Goal: Task Accomplishment & Management: Complete application form

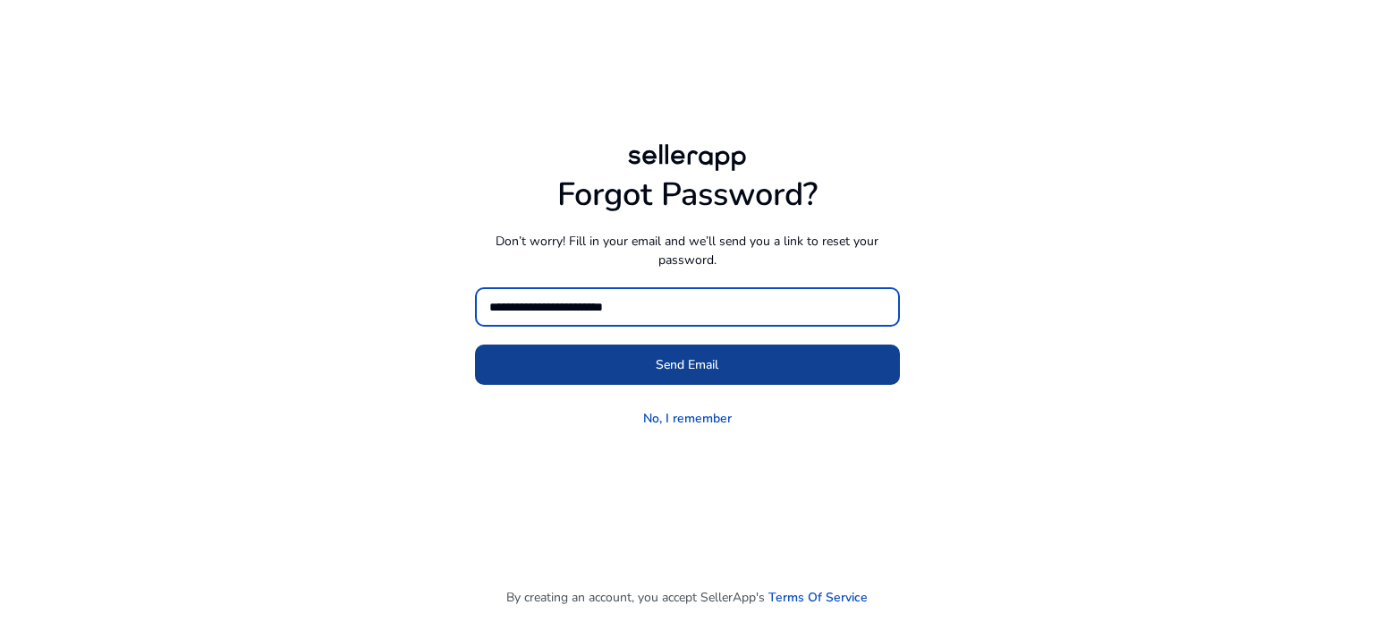
click at [644, 360] on span at bounding box center [687, 365] width 425 height 43
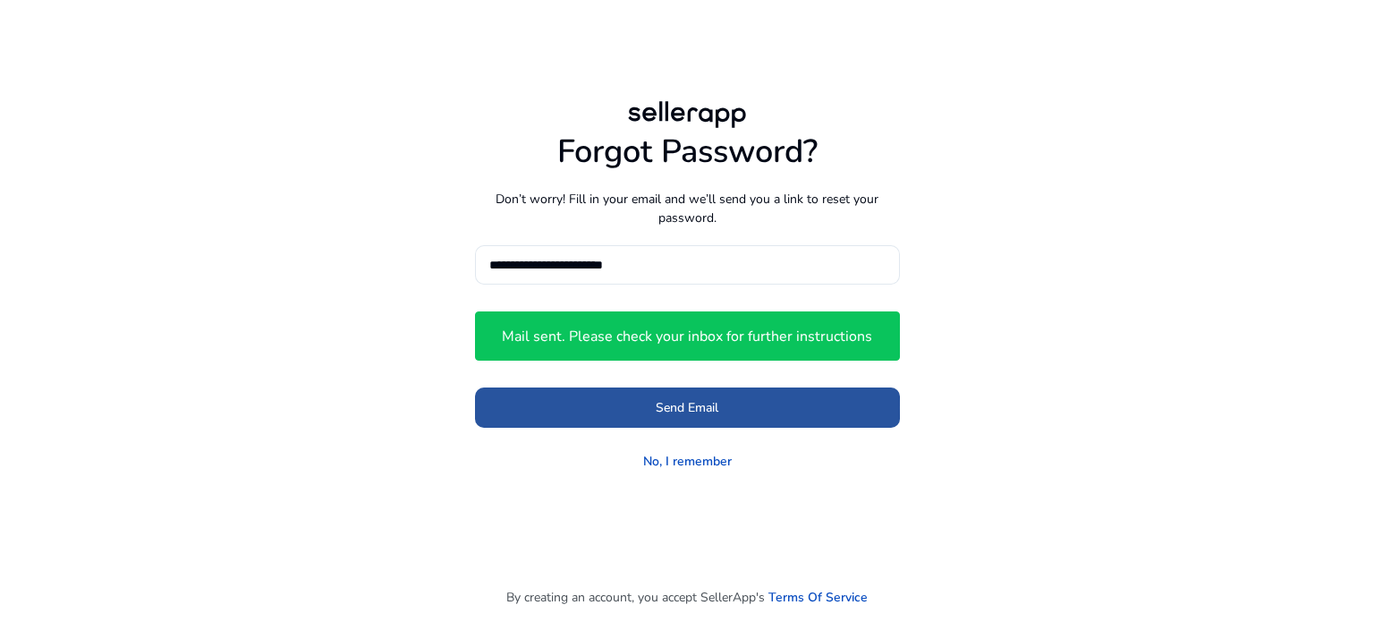
click at [659, 407] on span "Send Email" at bounding box center [687, 407] width 63 height 19
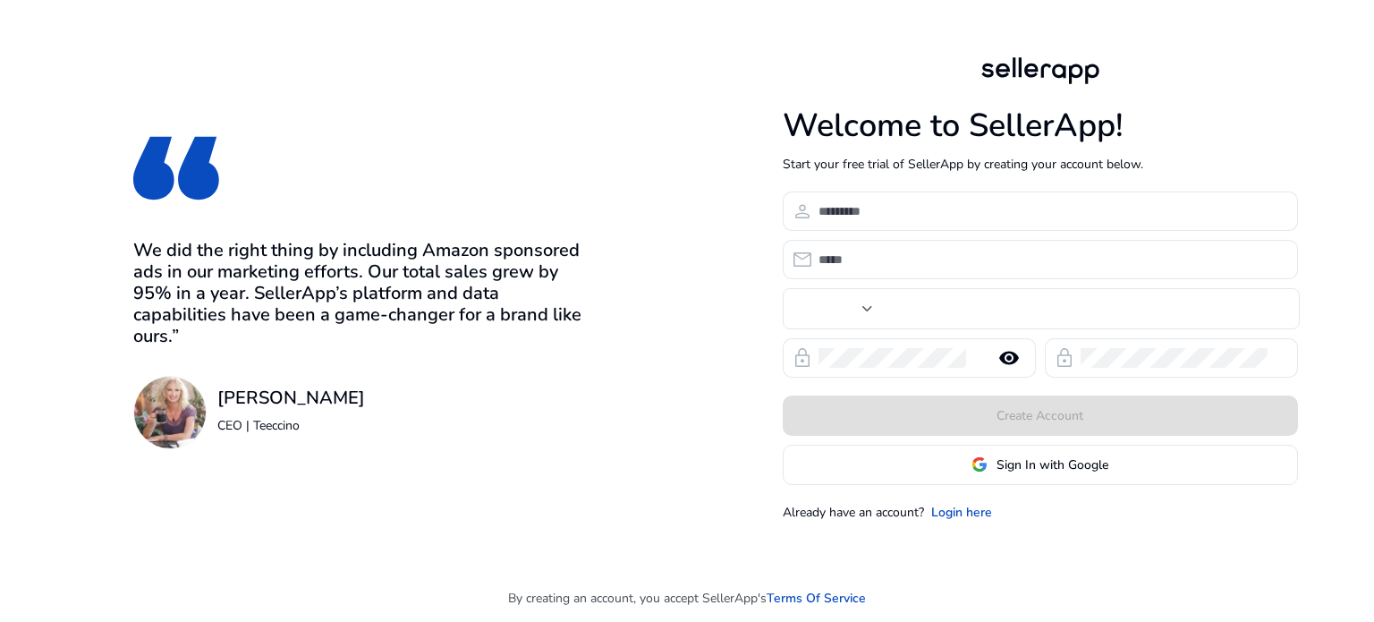
type input "***"
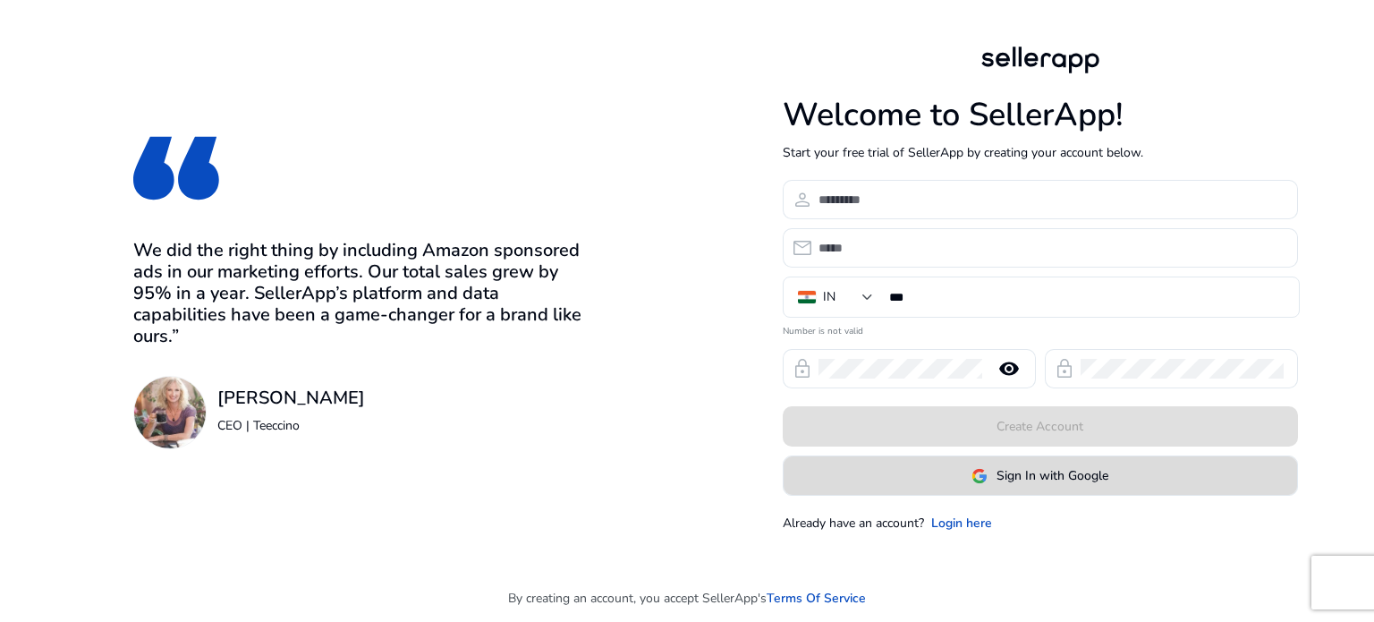
click at [1077, 481] on span "Sign In with Google" at bounding box center [1053, 475] width 112 height 19
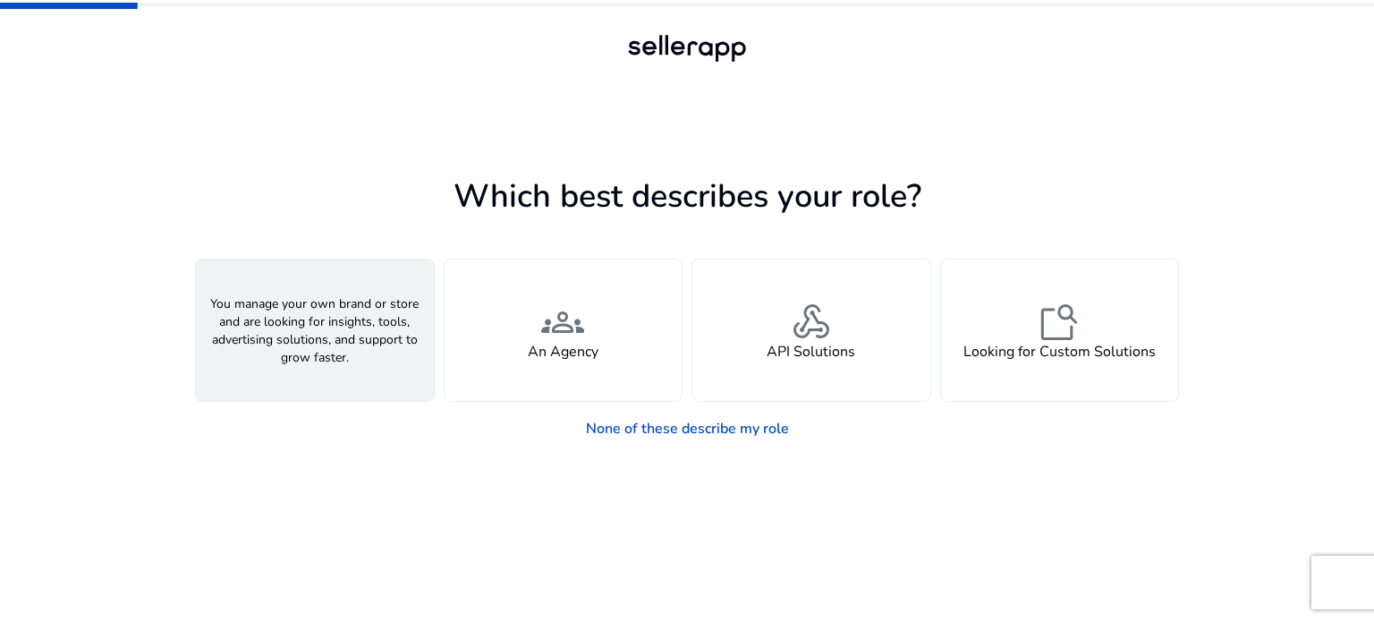
click at [327, 284] on div "person A Seller" at bounding box center [315, 329] width 238 height 141
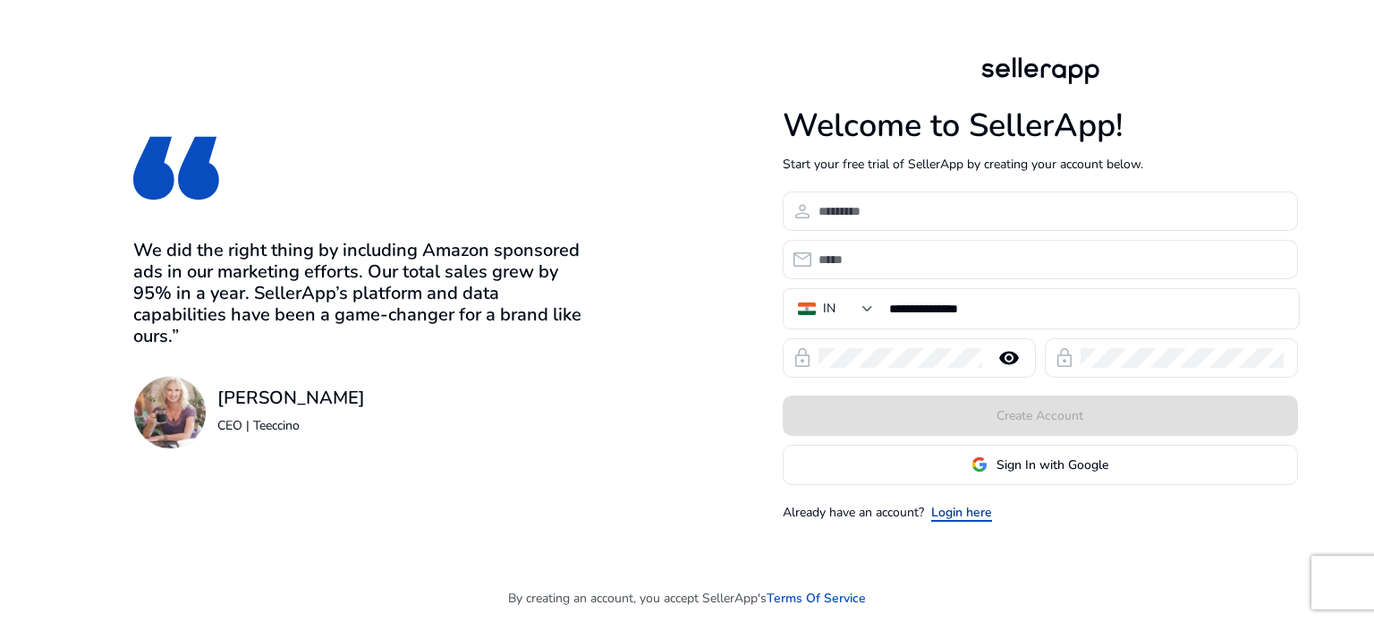
click at [978, 514] on link "Login here" at bounding box center [961, 512] width 61 height 19
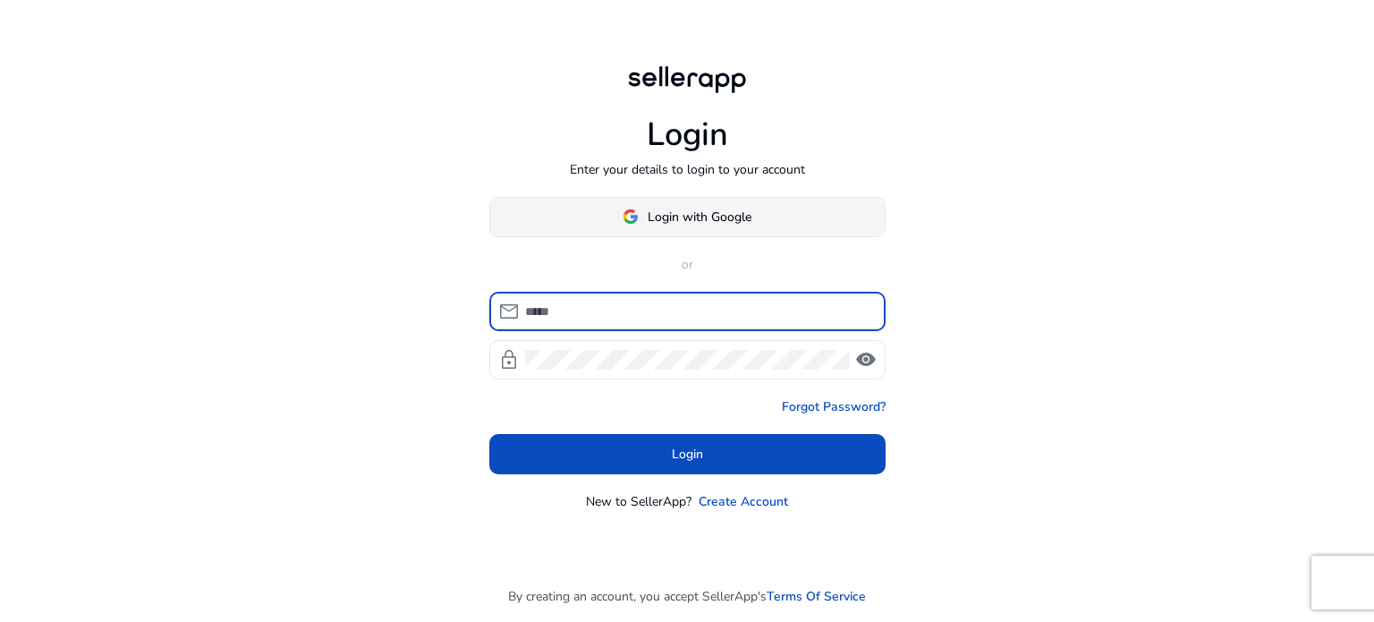
click at [648, 225] on button "Login with Google" at bounding box center [687, 217] width 396 height 40
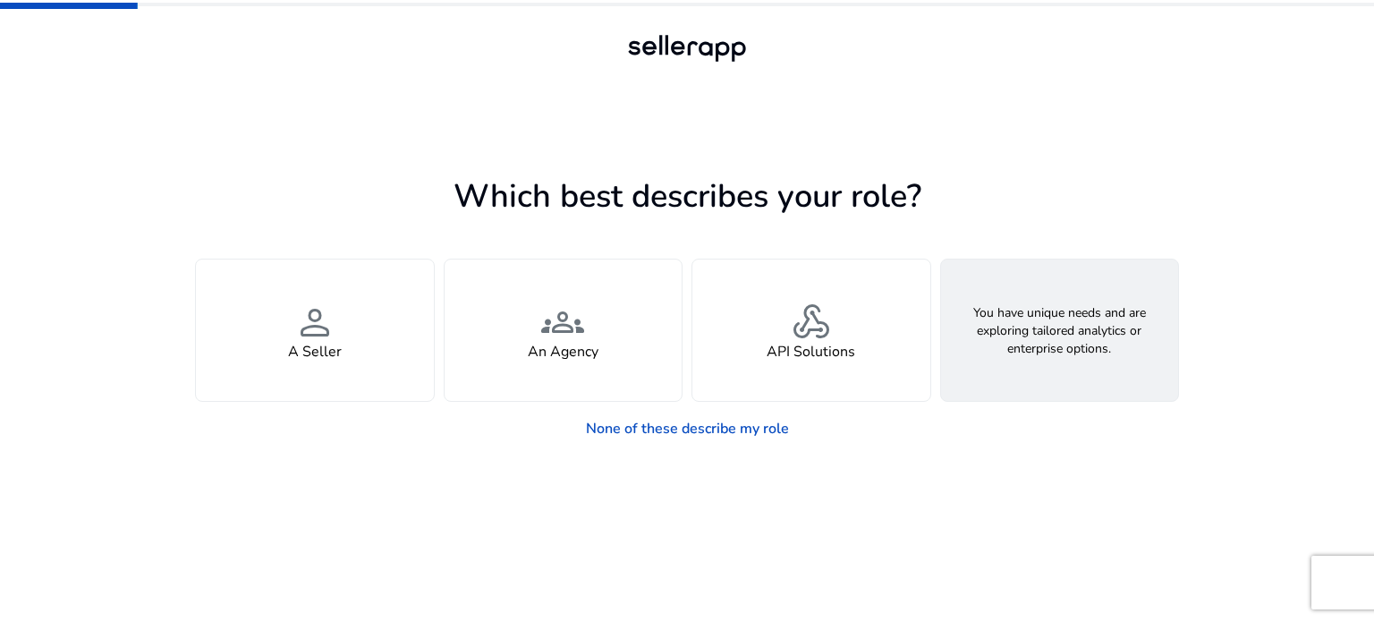
click at [1040, 361] on h4 "Looking for Custom Solutions" at bounding box center [1060, 352] width 192 height 17
